Goal: Submit feedback/report problem

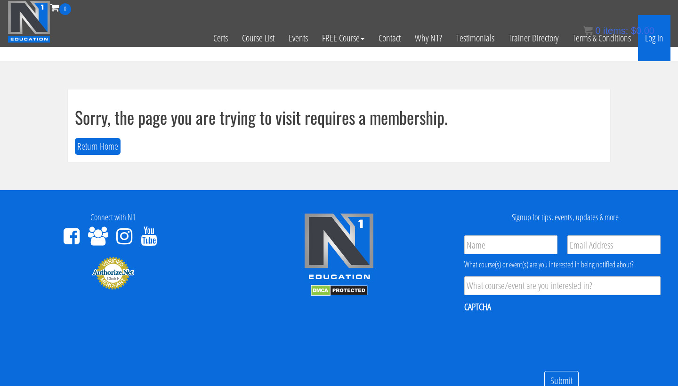
click at [660, 39] on link "Log In" at bounding box center [654, 38] width 32 height 46
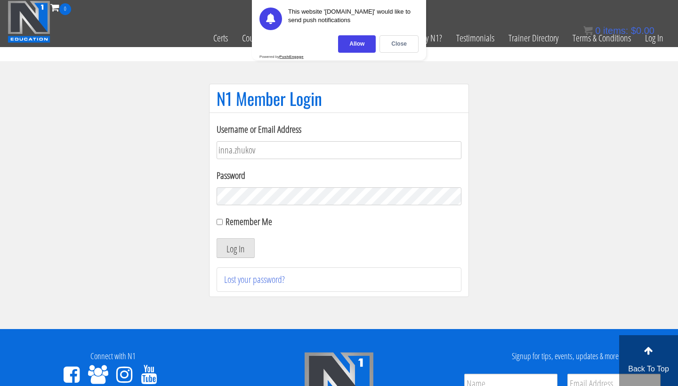
type input "inna.zhukov"
click at [230, 280] on link "Lost your password?" at bounding box center [254, 279] width 61 height 13
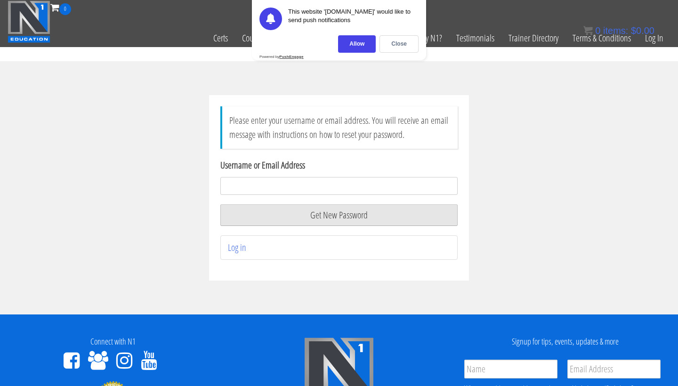
type input "[EMAIL_ADDRESS][DOMAIN_NAME]"
click at [269, 220] on button "Get New Password" at bounding box center [338, 215] width 237 height 22
click at [366, 43] on div "Allow" at bounding box center [357, 43] width 38 height 17
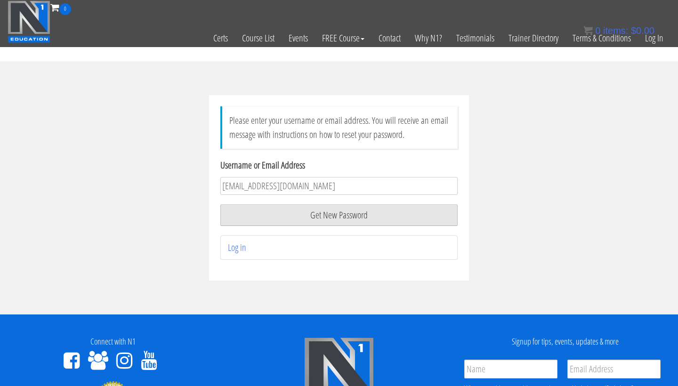
click at [341, 217] on button "Get New Password" at bounding box center [338, 215] width 237 height 22
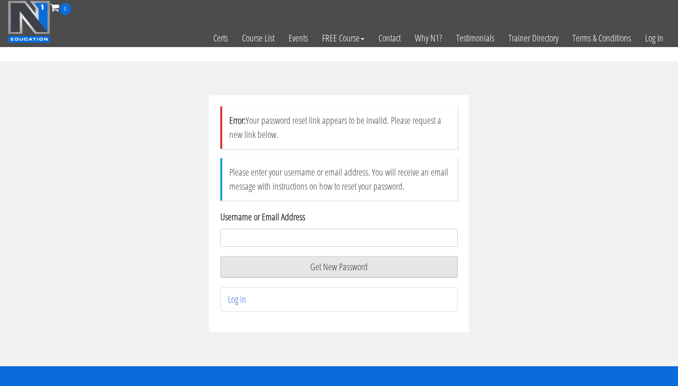
type input "afitpowerfulmom@gmail.com"
click at [256, 268] on button "Get New Password" at bounding box center [338, 267] width 237 height 22
click at [317, 270] on button "Get New Password" at bounding box center [338, 267] width 237 height 22
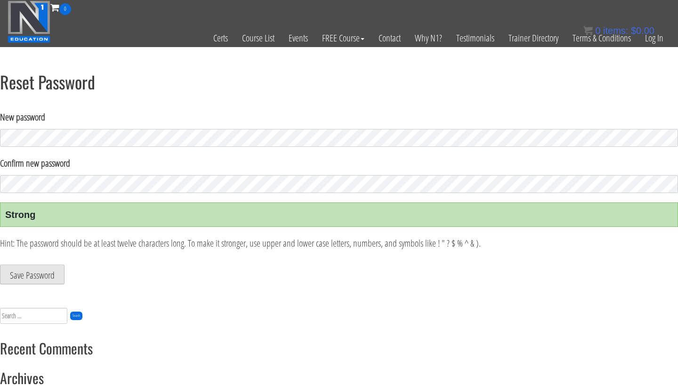
click at [39, 278] on button "Save Password" at bounding box center [32, 275] width 65 height 20
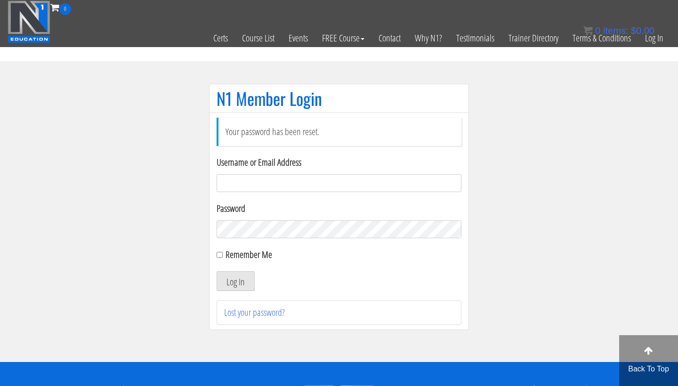
click at [291, 186] on input "Username or Email Address" at bounding box center [339, 183] width 245 height 18
type input "inna.zhukov"
click at [236, 280] on button "Log In" at bounding box center [236, 281] width 38 height 20
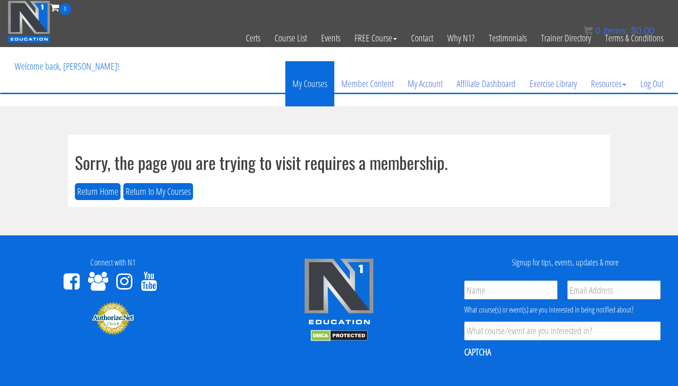
click at [311, 89] on link "My Courses" at bounding box center [309, 83] width 49 height 45
click at [308, 85] on link "My Courses" at bounding box center [309, 83] width 49 height 45
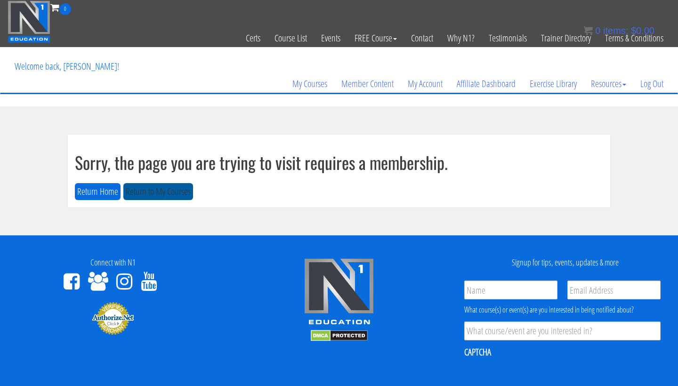
click at [147, 192] on button "Return to My Courses" at bounding box center [158, 191] width 70 height 17
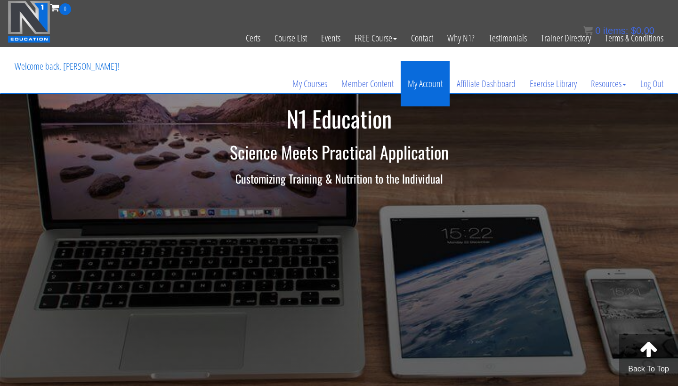
click at [421, 87] on link "My Account" at bounding box center [425, 83] width 49 height 45
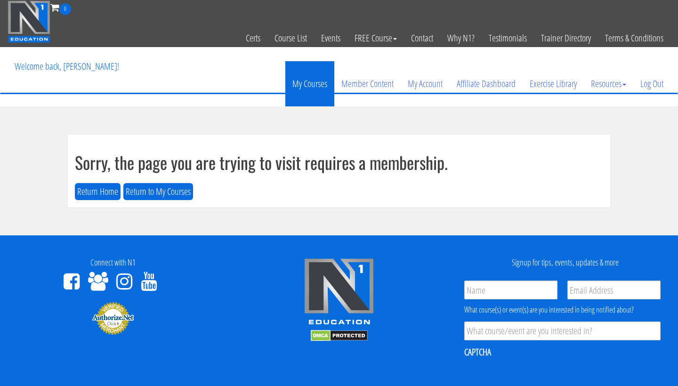
click at [302, 85] on link "My Courses" at bounding box center [309, 83] width 49 height 45
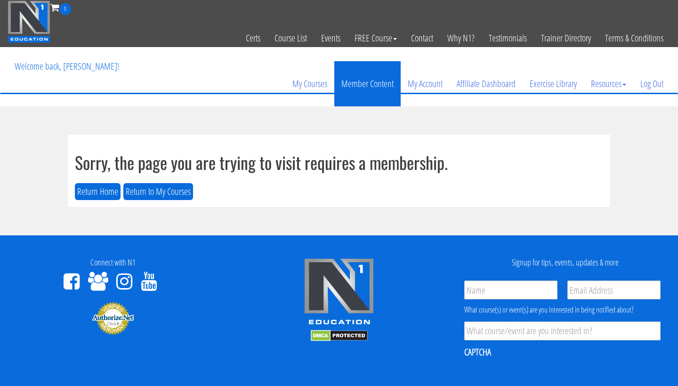
click at [345, 83] on link "Member Content" at bounding box center [367, 83] width 66 height 45
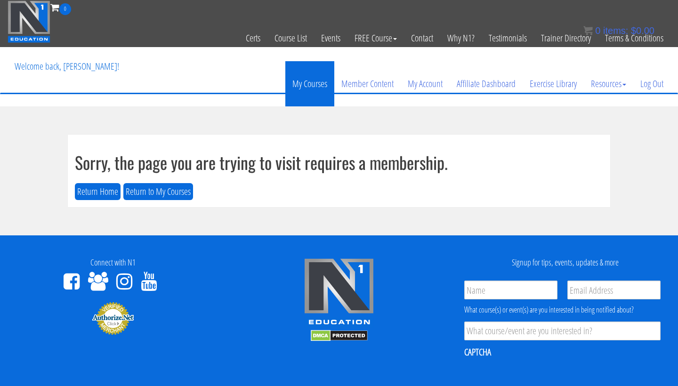
click at [319, 79] on link "My Courses" at bounding box center [309, 83] width 49 height 45
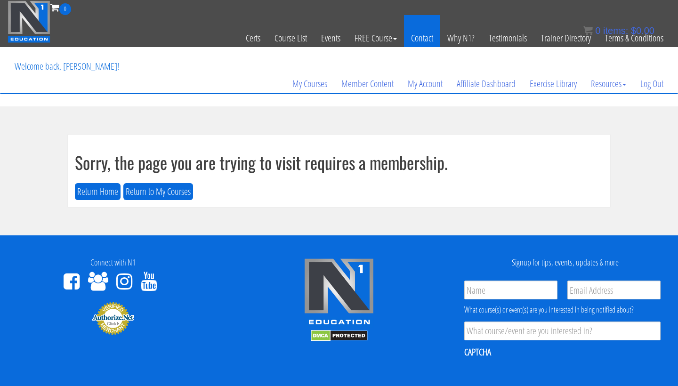
click at [420, 40] on link "Contact" at bounding box center [422, 38] width 36 height 46
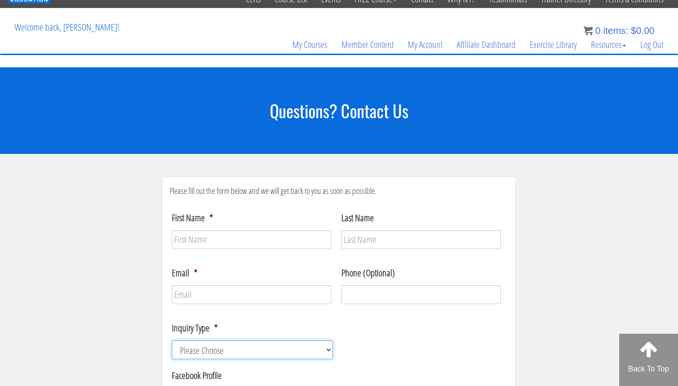
scroll to position [11, 0]
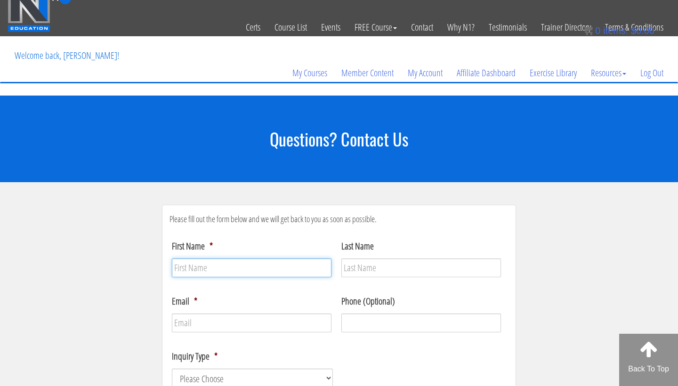
click at [223, 269] on input "First Name *" at bounding box center [252, 268] width 160 height 19
type input "i"
type input "Inna"
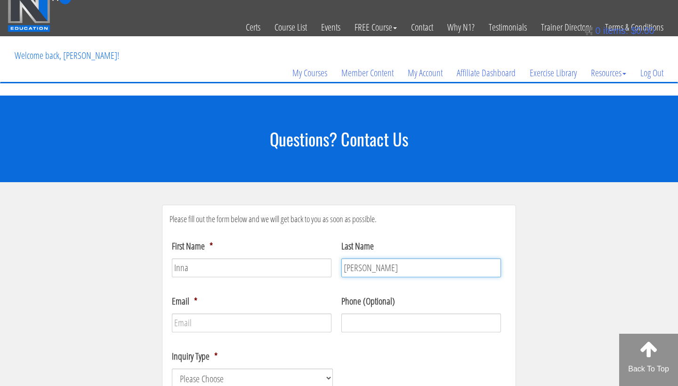
type input "[PERSON_NAME]"
click at [460, 256] on li "Last Name [PERSON_NAME]" at bounding box center [424, 258] width 170 height 38
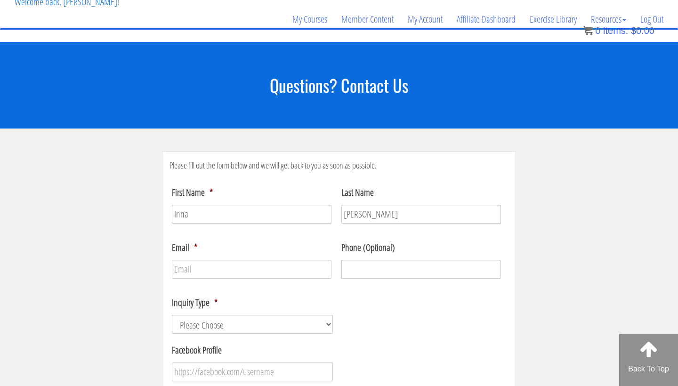
scroll to position [65, 0]
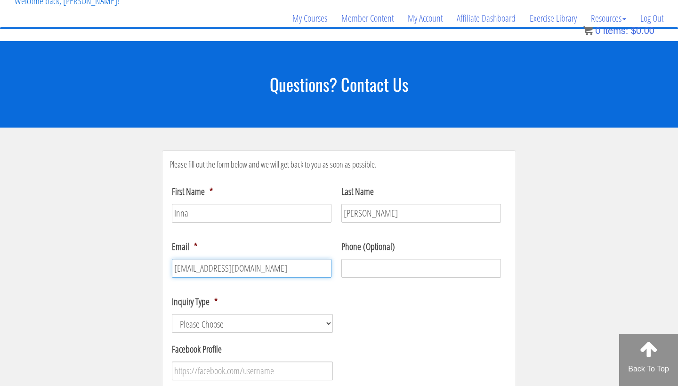
type input "[EMAIL_ADDRESS][DOMAIN_NAME]"
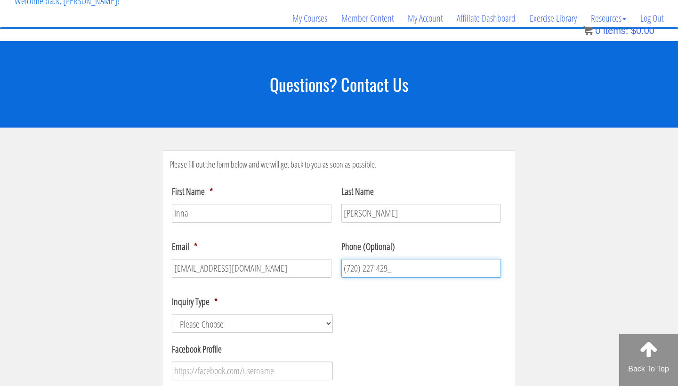
type input "[PHONE_NUMBER]"
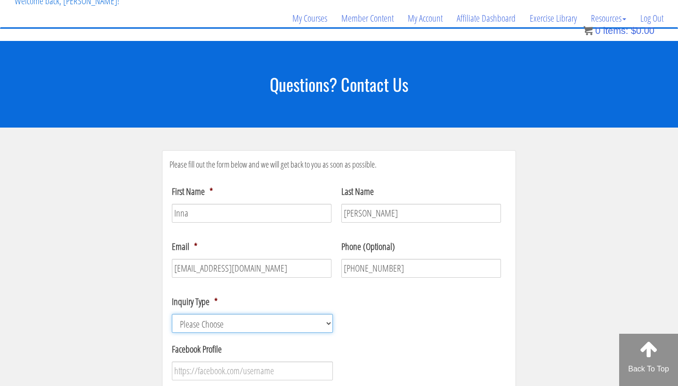
select select "Technical Support"
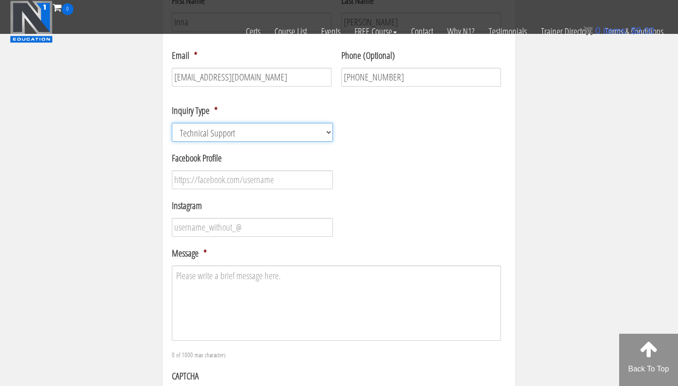
scroll to position [201, 0]
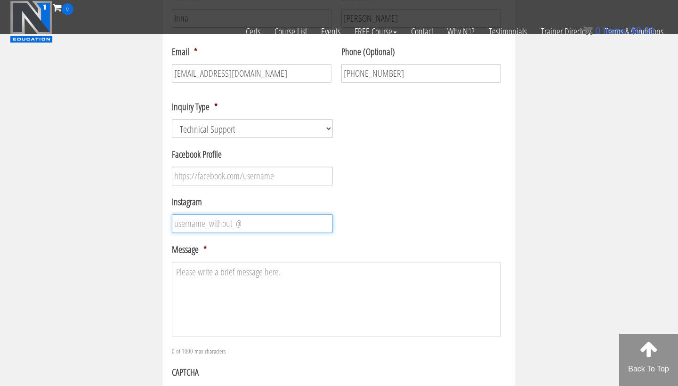
click at [247, 227] on input "Instagram" at bounding box center [252, 223] width 161 height 19
type input "fit_with_inna"
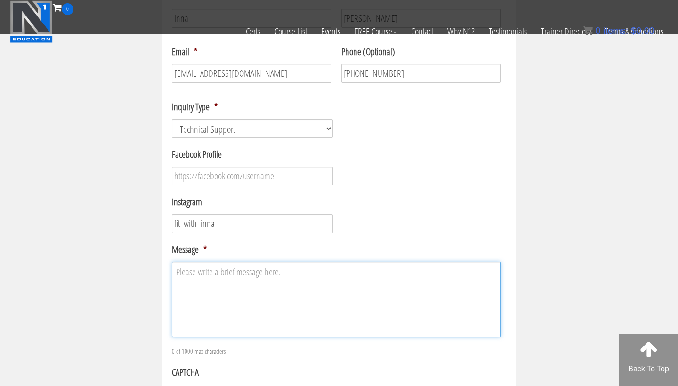
click at [239, 297] on textarea "Message *" at bounding box center [336, 299] width 329 height 75
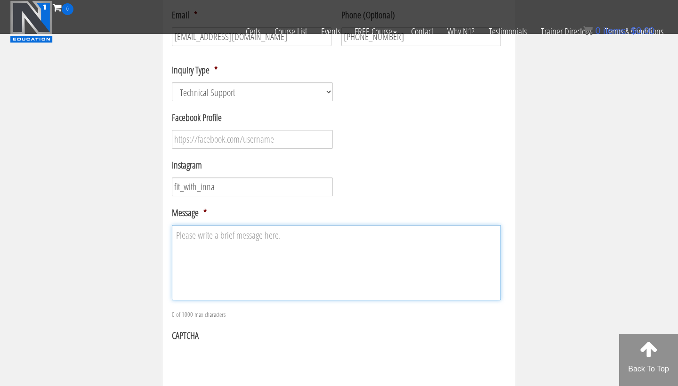
scroll to position [238, 0]
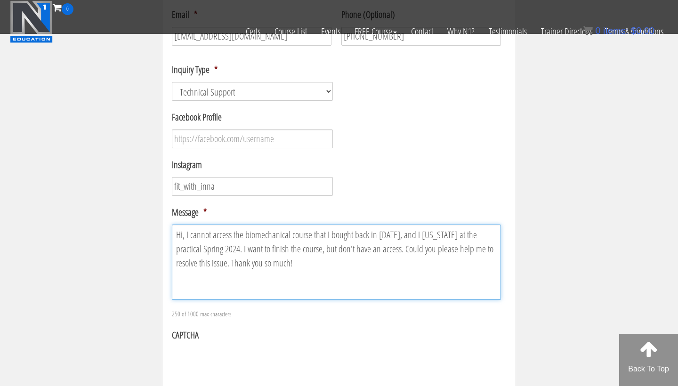
click at [239, 262] on textarea "Hi, I cannot access the biomechanical course that I bought back in [DATE], and …" at bounding box center [336, 262] width 329 height 75
click at [186, 234] on textarea "Hi, I cannot access the biomechanical course that I bought back in [DATE], and …" at bounding box center [336, 262] width 329 height 75
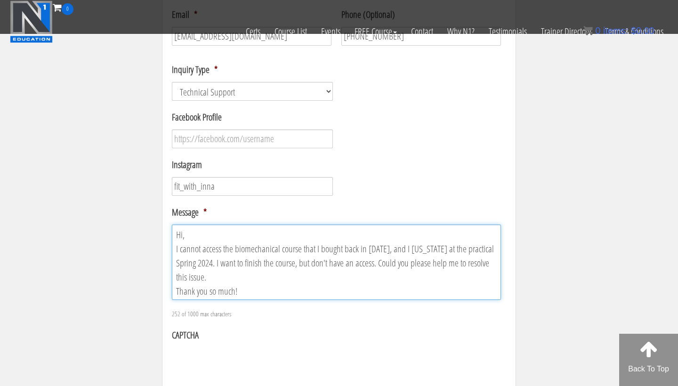
drag, startPoint x: 469, startPoint y: 250, endPoint x: 436, endPoint y: 246, distance: 33.6
click at [436, 246] on textarea "Hi, I cannot access the biomechanical course that I bought back in [DATE], and …" at bounding box center [336, 262] width 329 height 75
click at [477, 251] on textarea "Hi, I cannot access the biomechanical course that I bought back in [DATE], and …" at bounding box center [336, 262] width 329 height 75
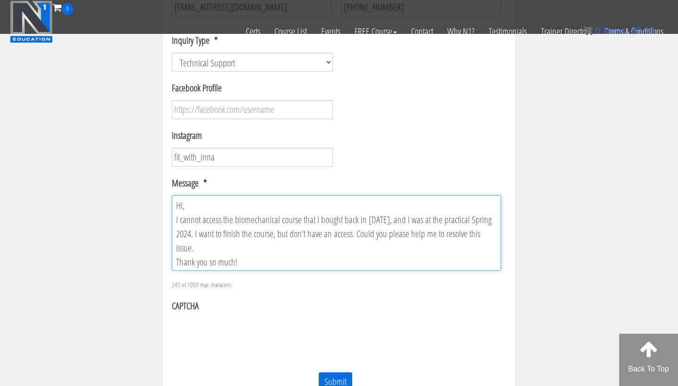
scroll to position [268, 0]
type textarea "Hi, I cannot access the biomechanical course that I bought back in [DATE], and …"
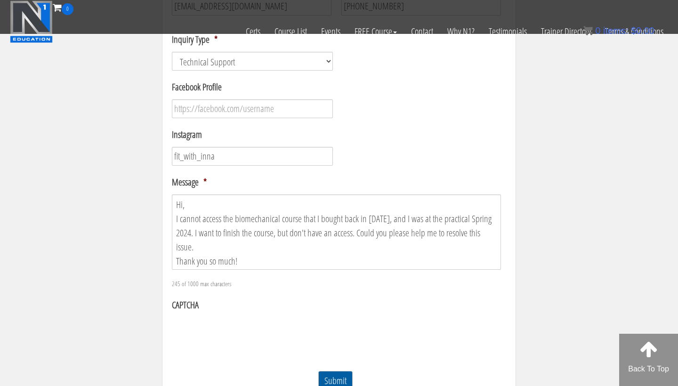
click at [339, 377] on input "Submit" at bounding box center [335, 381] width 34 height 20
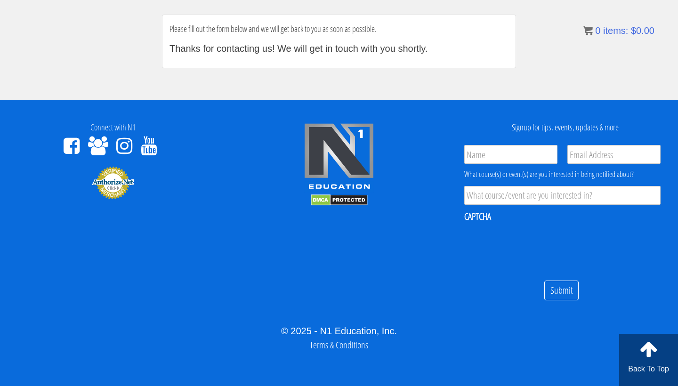
scroll to position [132, 0]
